Goal: Find specific page/section: Find specific page/section

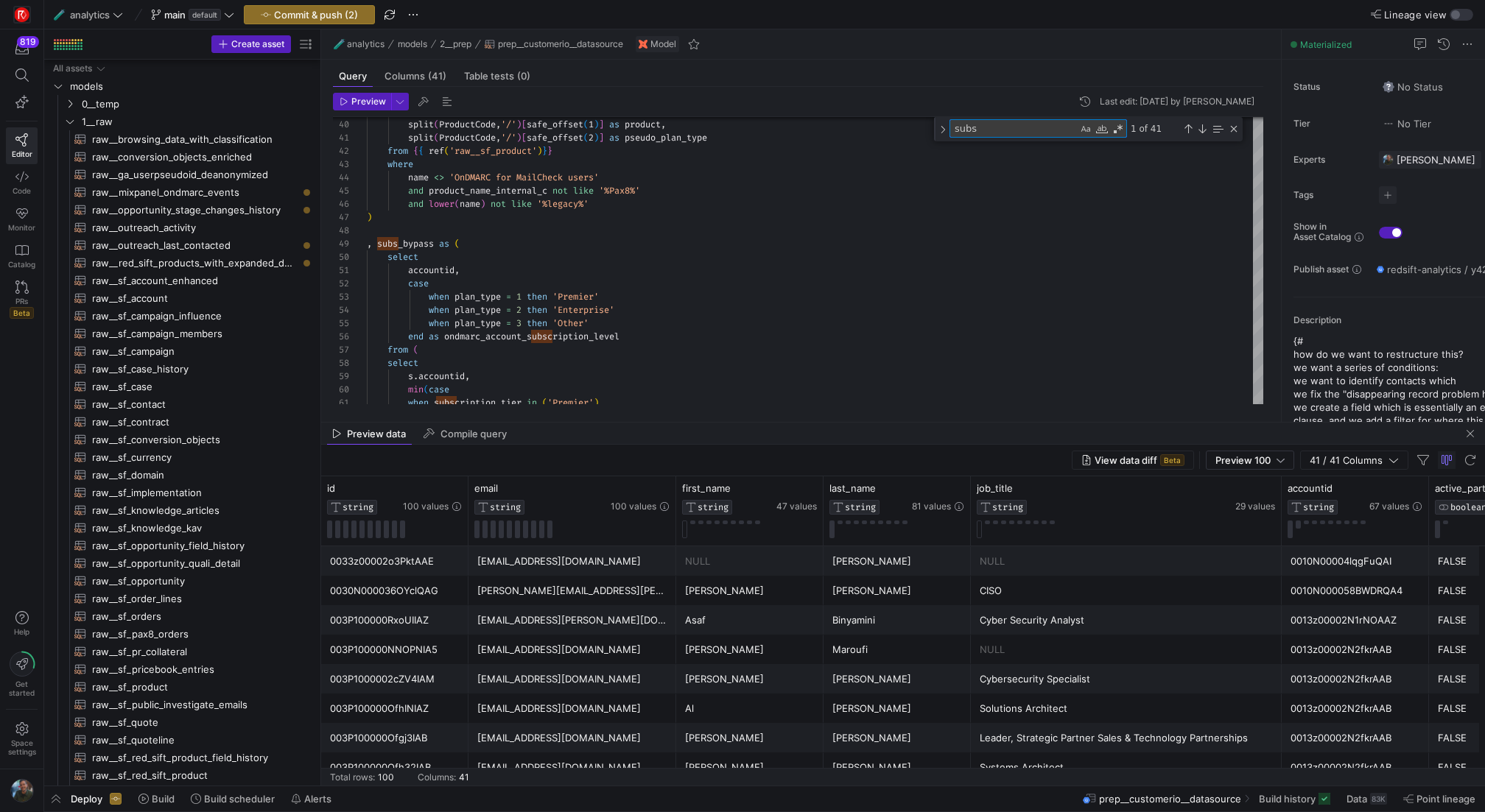
scroll to position [133, 196]
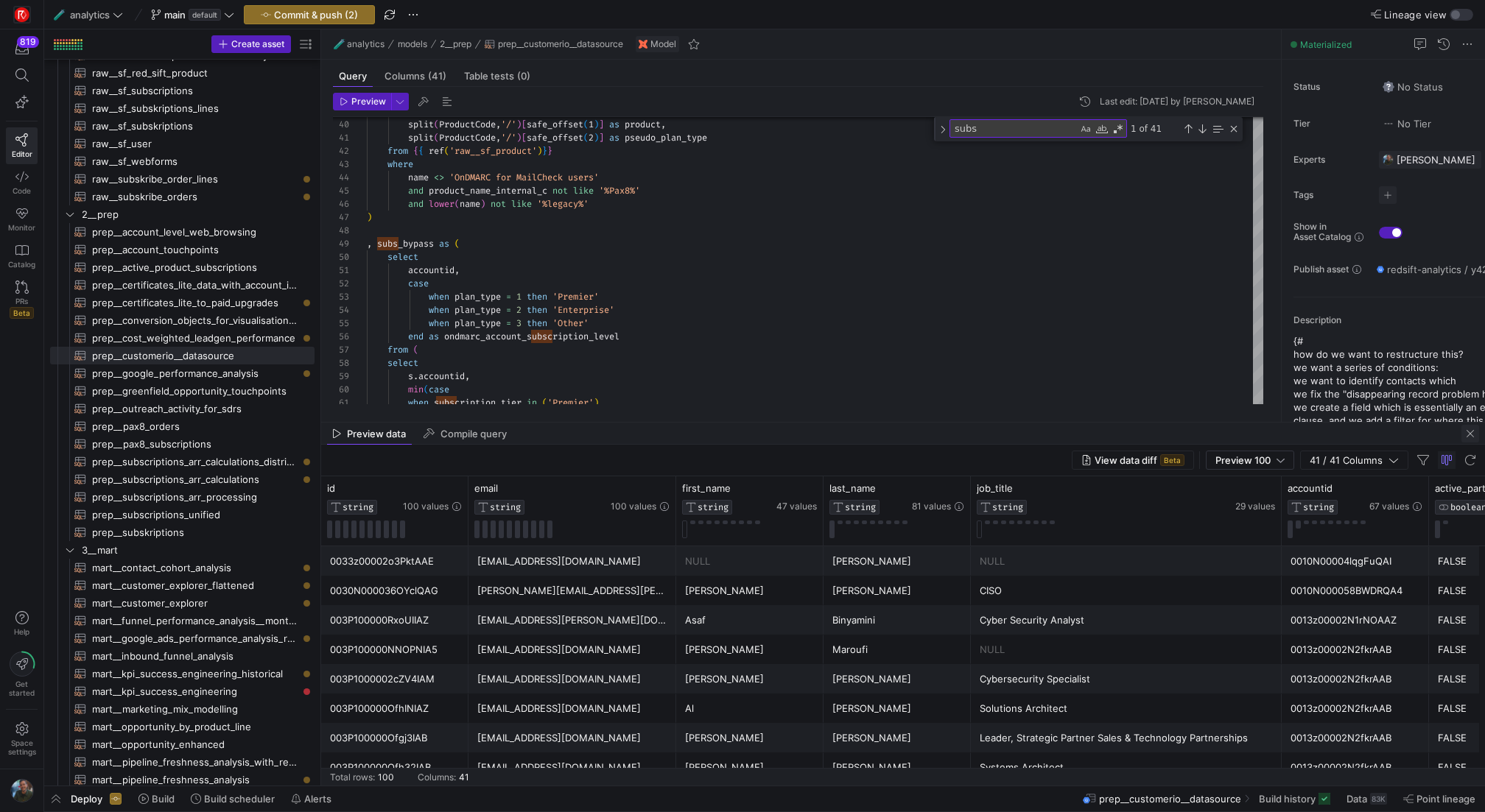
click at [1471, 435] on span "button" at bounding box center [1471, 434] width 18 height 18
